Goal: Task Accomplishment & Management: Manage account settings

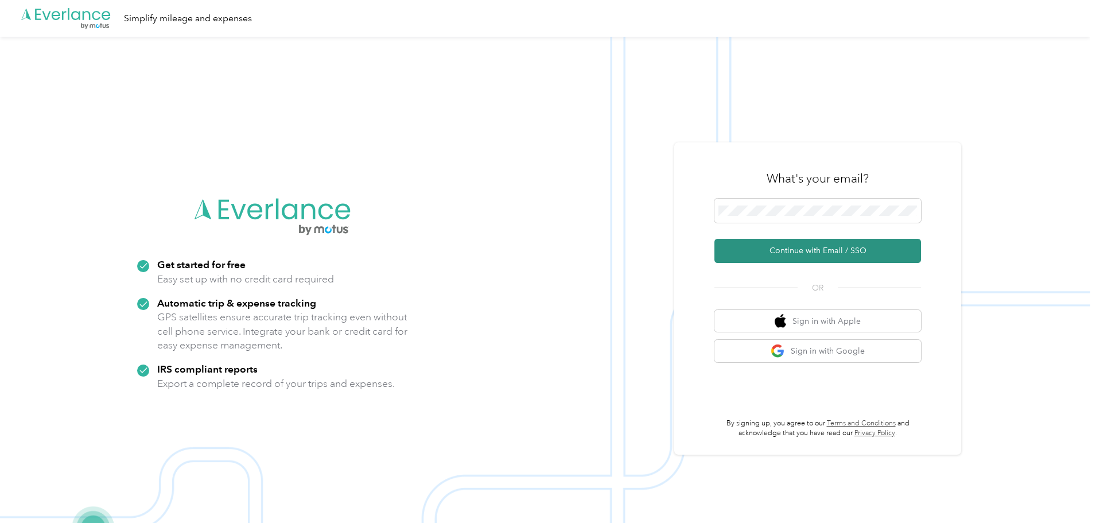
click at [838, 251] on button "Continue with Email / SSO" at bounding box center [817, 251] width 206 height 24
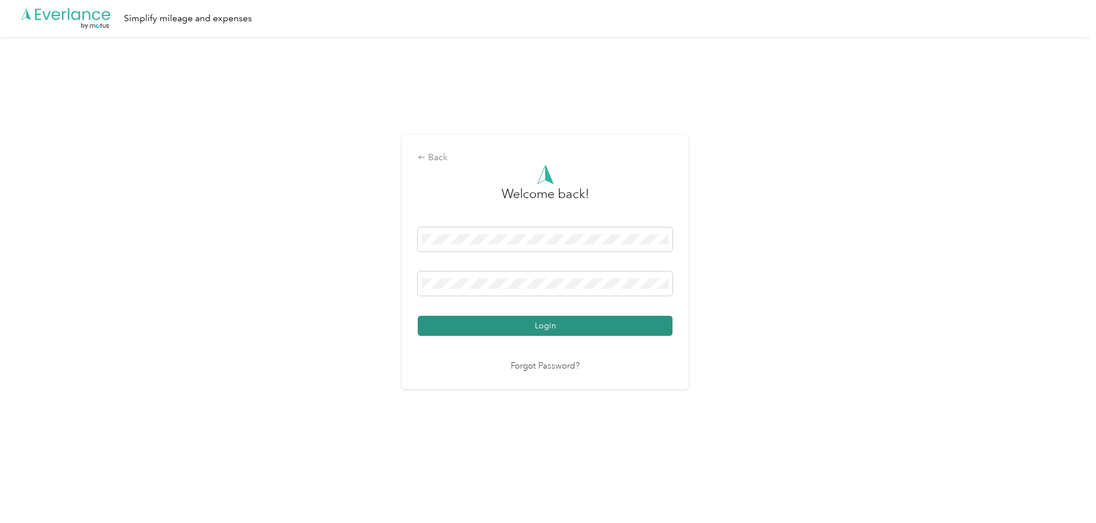
click at [550, 324] on button "Login" at bounding box center [545, 325] width 255 height 20
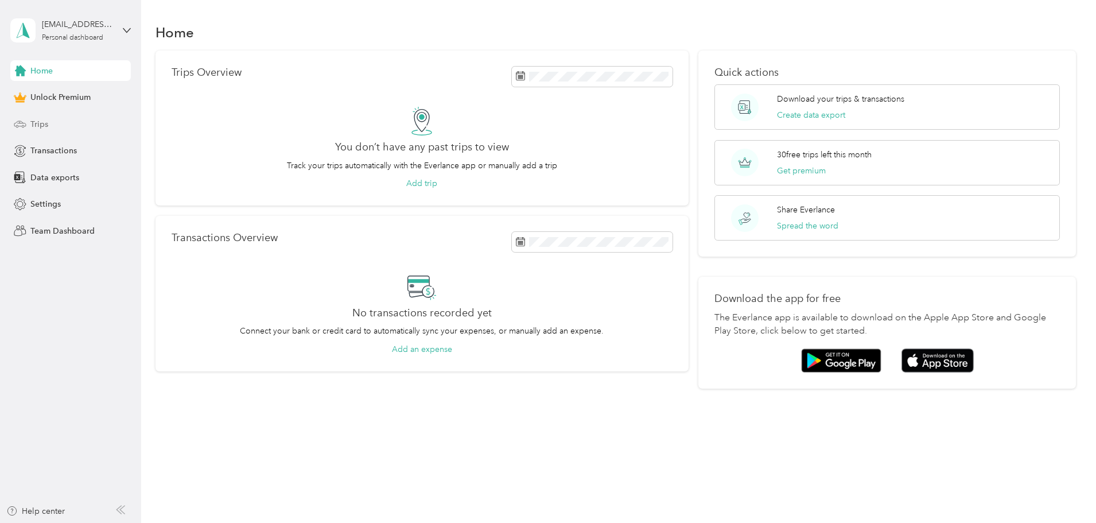
click at [32, 119] on span "Trips" at bounding box center [39, 124] width 18 height 12
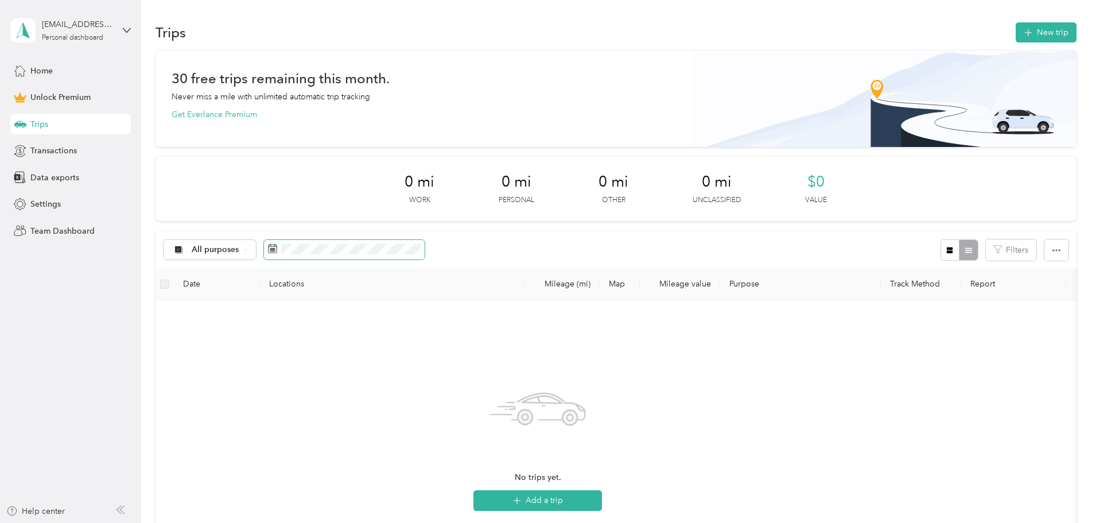
click at [277, 247] on icon at bounding box center [272, 248] width 9 height 9
click at [277, 247] on icon at bounding box center [272, 247] width 9 height 0
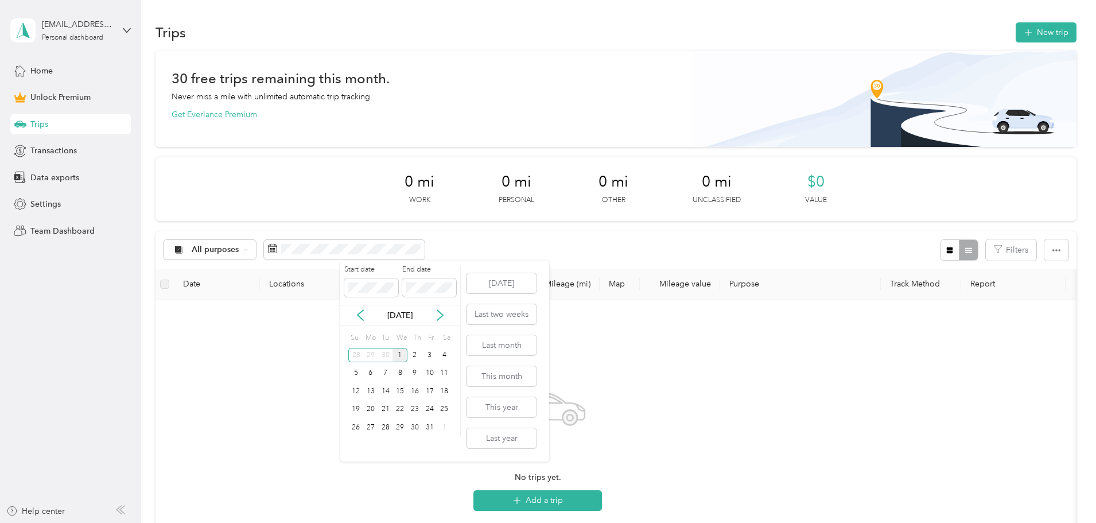
click at [401, 353] on div "1" at bounding box center [399, 355] width 15 height 14
click at [400, 353] on div "1" at bounding box center [399, 355] width 15 height 14
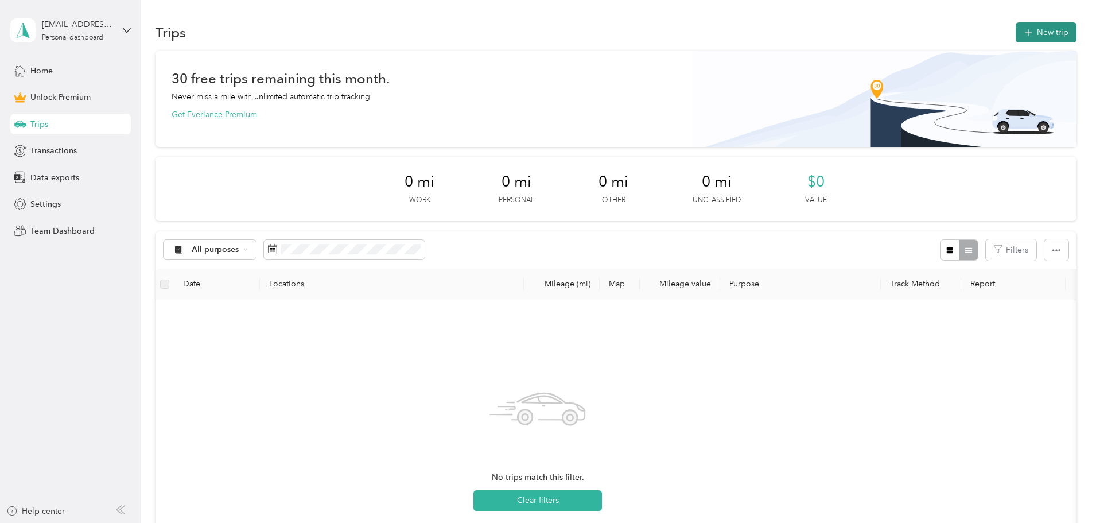
click at [1015, 31] on button "New trip" at bounding box center [1045, 32] width 61 height 20
